Goal: Navigation & Orientation: Find specific page/section

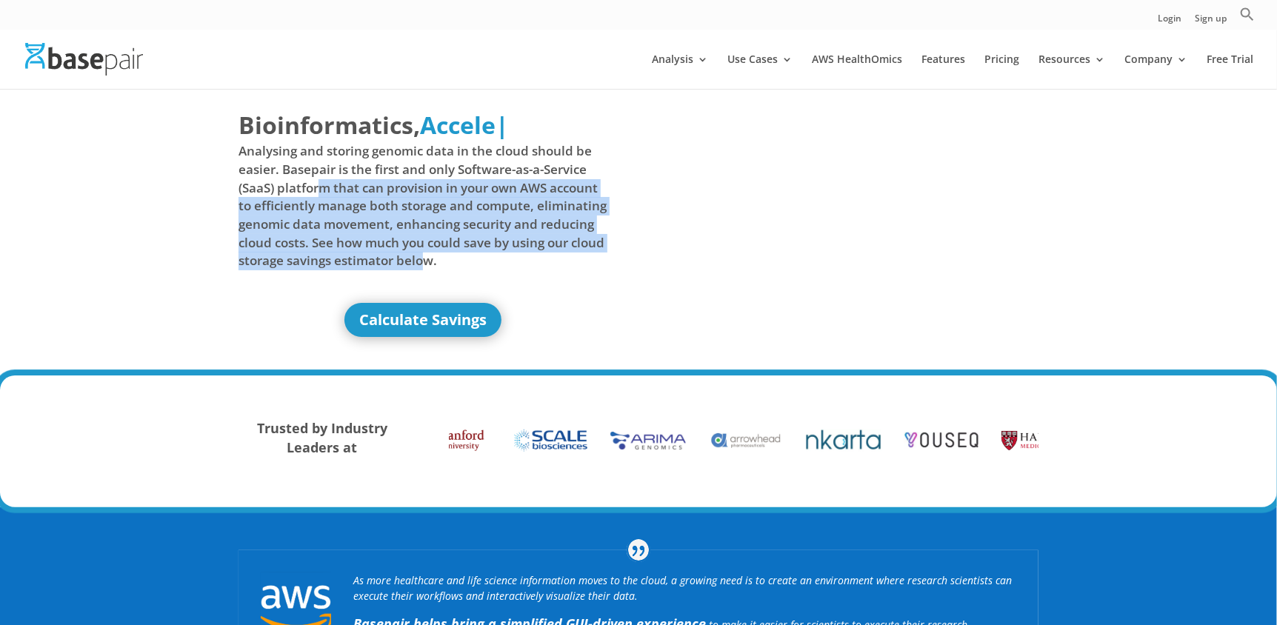
drag, startPoint x: 321, startPoint y: 189, endPoint x: 465, endPoint y: 258, distance: 160.0
click at [465, 258] on span "Analysing and storing genomic data in the cloud should be easier. Basepair is t…" at bounding box center [422, 205] width 369 height 127
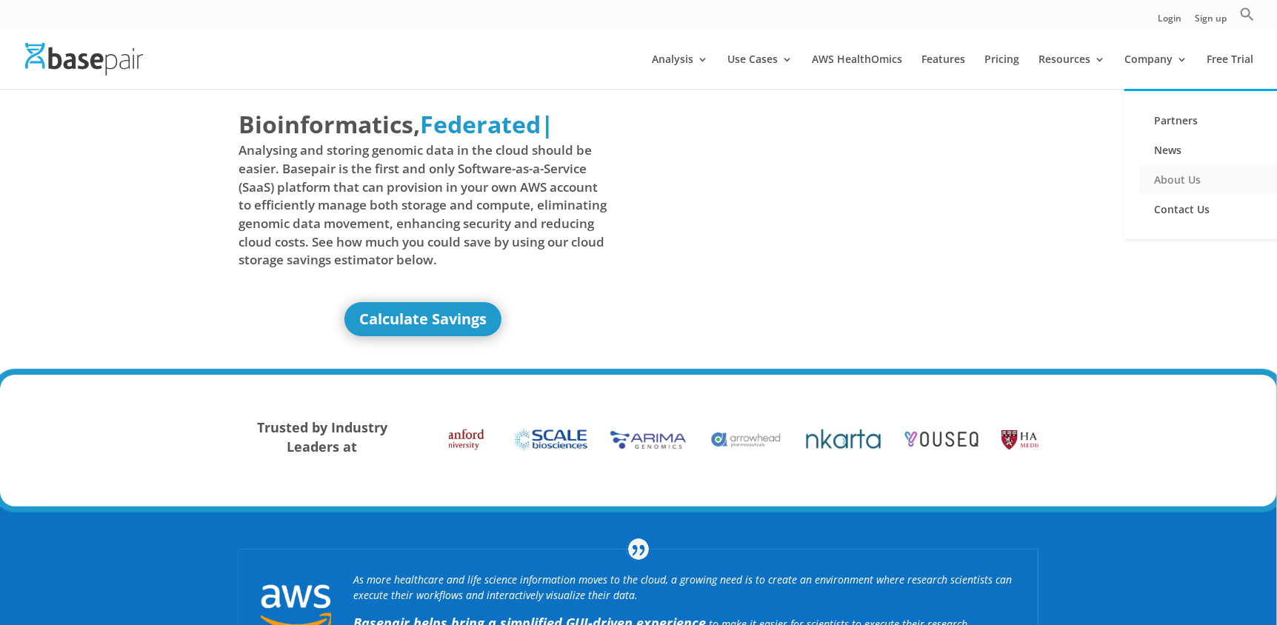
click at [1181, 178] on link "About Us" at bounding box center [1213, 180] width 148 height 30
